Goal: Transaction & Acquisition: Purchase product/service

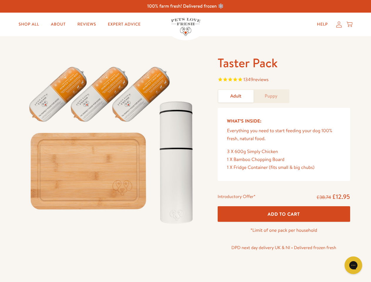
click at [185, 141] on img at bounding box center [112, 142] width 182 height 175
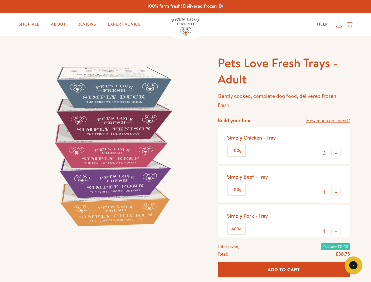
click at [185, 141] on img at bounding box center [112, 146] width 182 height 182
click at [328, 121] on link "How much do I need?" at bounding box center [328, 121] width 44 height 8
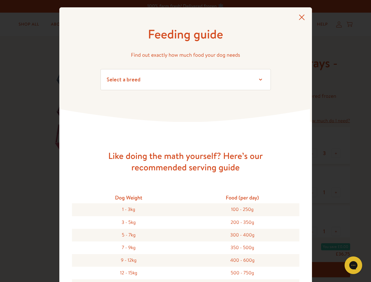
click at [312, 153] on div "Feeding guide Find out exactly how much food your dog needs Select a breed Affe…" at bounding box center [185, 141] width 371 height 282
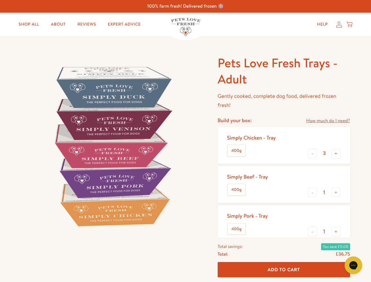
click at [336, 153] on button "+" at bounding box center [335, 153] width 9 height 9
type input "4"
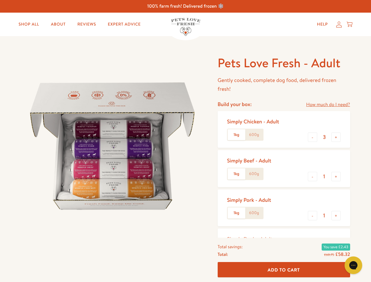
click at [185, 141] on img at bounding box center [112, 146] width 182 height 182
click at [328, 105] on link "How much do I need?" at bounding box center [328, 105] width 44 height 8
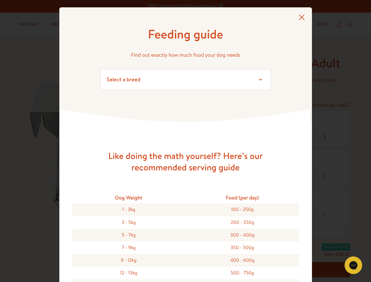
click at [312, 137] on div "Feeding guide Find out exactly how much food your dog needs Select a breed Affe…" at bounding box center [185, 141] width 371 height 282
click at [336, 137] on button "+" at bounding box center [335, 136] width 9 height 9
type input "4"
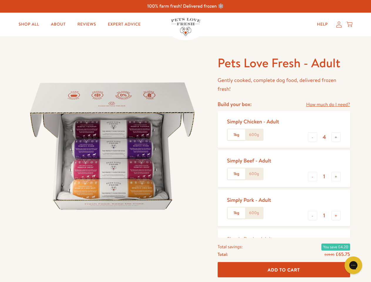
click at [312, 176] on button "-" at bounding box center [312, 176] width 9 height 9
type input "0"
